Goal: Navigation & Orientation: Find specific page/section

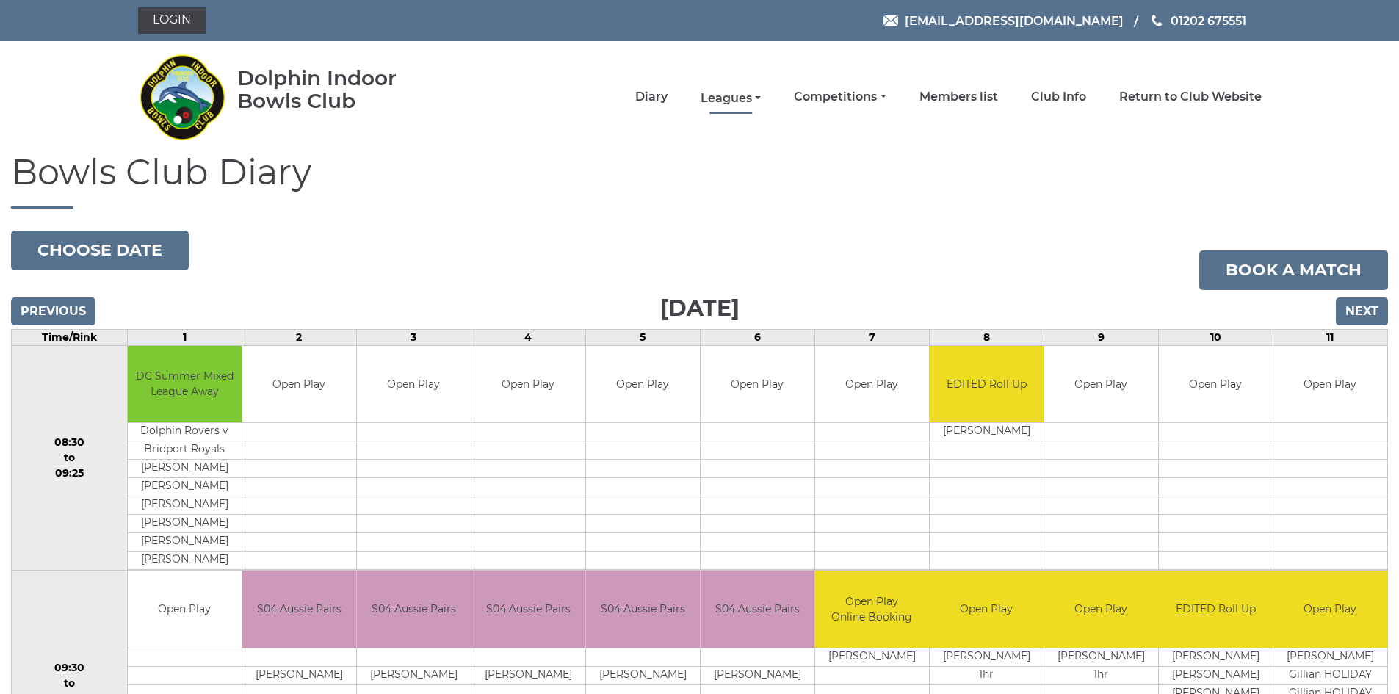
click at [723, 98] on link "Leagues" at bounding box center [730, 98] width 60 height 16
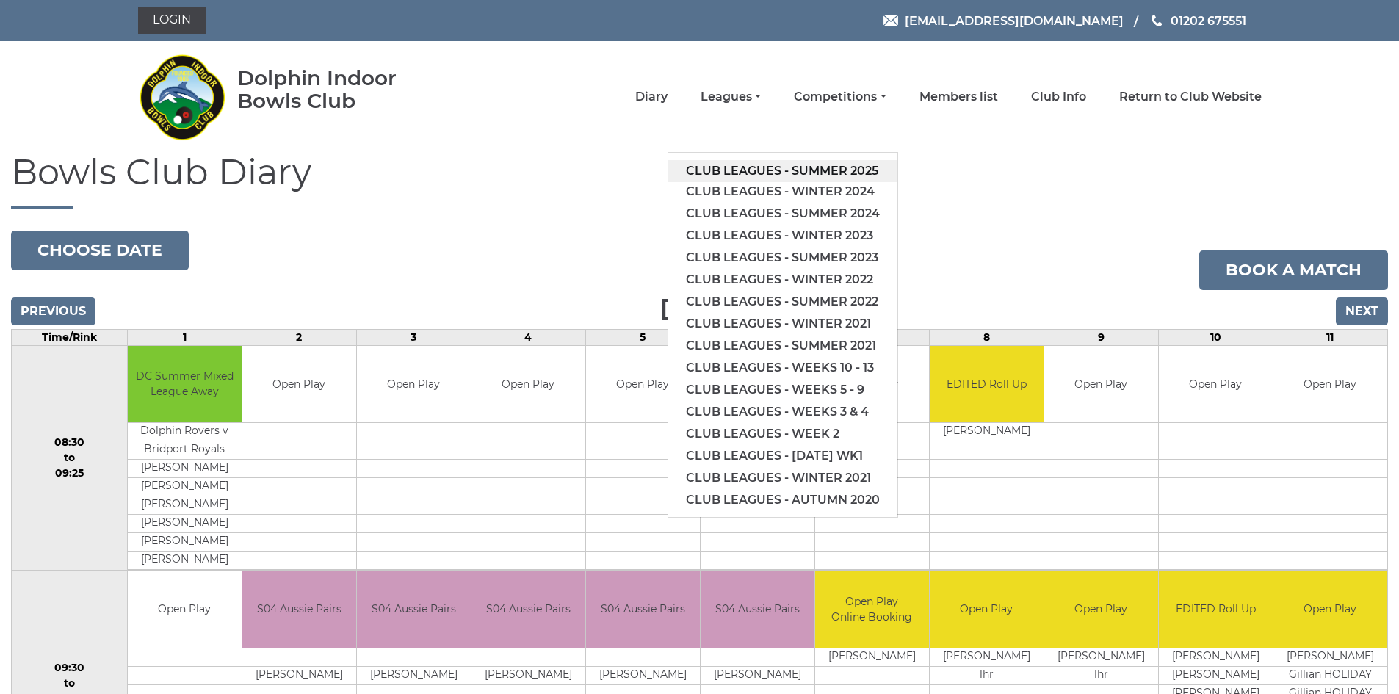
click at [790, 170] on link "Club leagues - Summer 2025" at bounding box center [782, 171] width 229 height 22
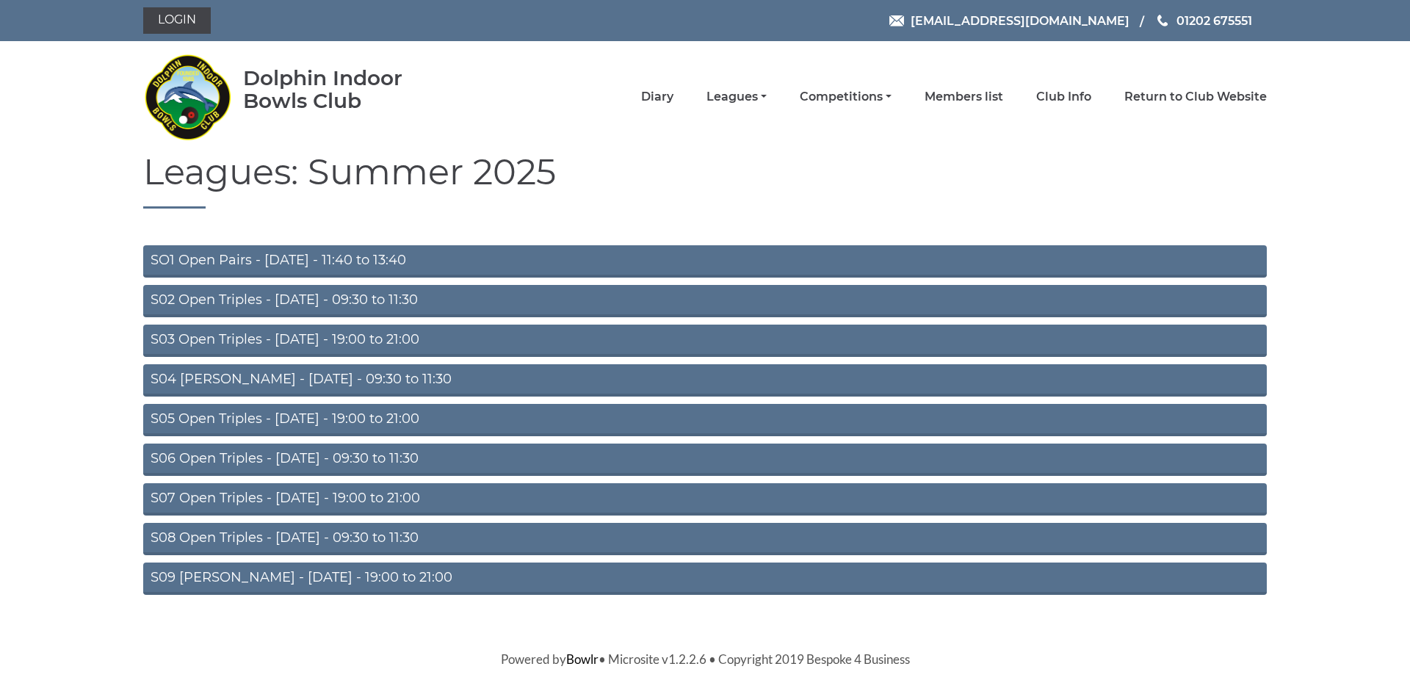
click at [407, 417] on link "S05 Open Triples - [DATE] - 19:00 to 21:00" at bounding box center [704, 420] width 1123 height 32
